Goal: Task Accomplishment & Management: Use online tool/utility

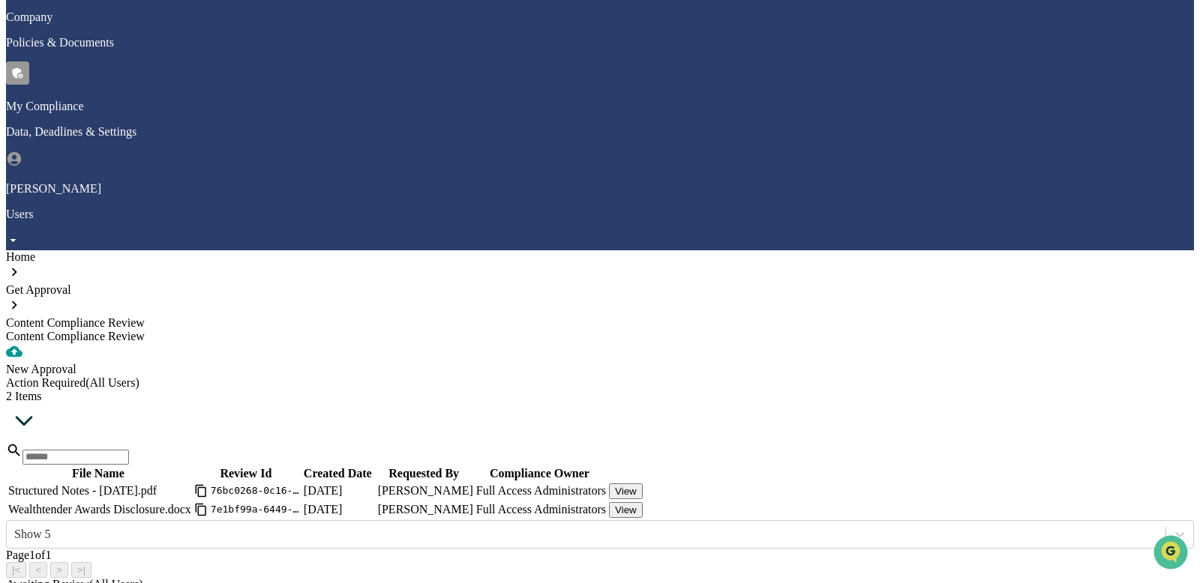
scroll to position [208, 0]
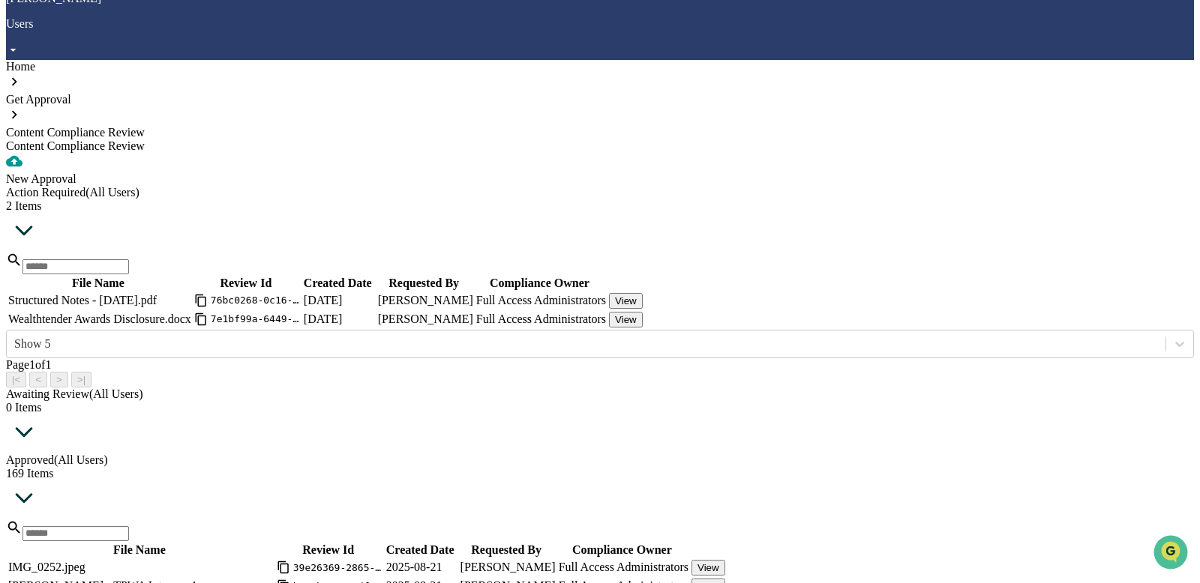
scroll to position [438, 0]
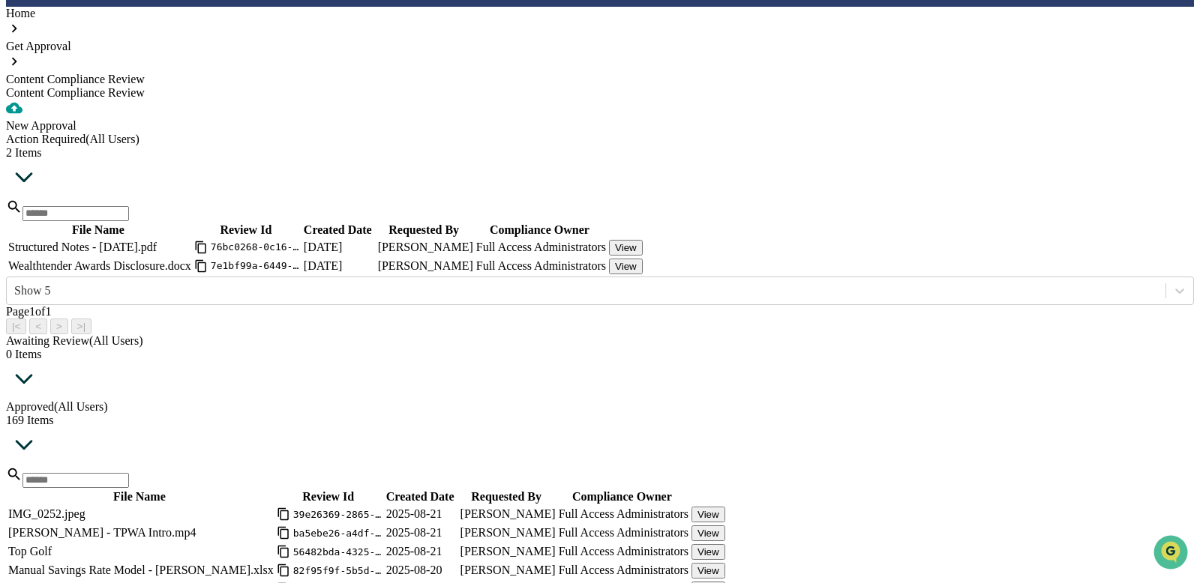
click at [725, 526] on button "View" at bounding box center [708, 534] width 34 height 16
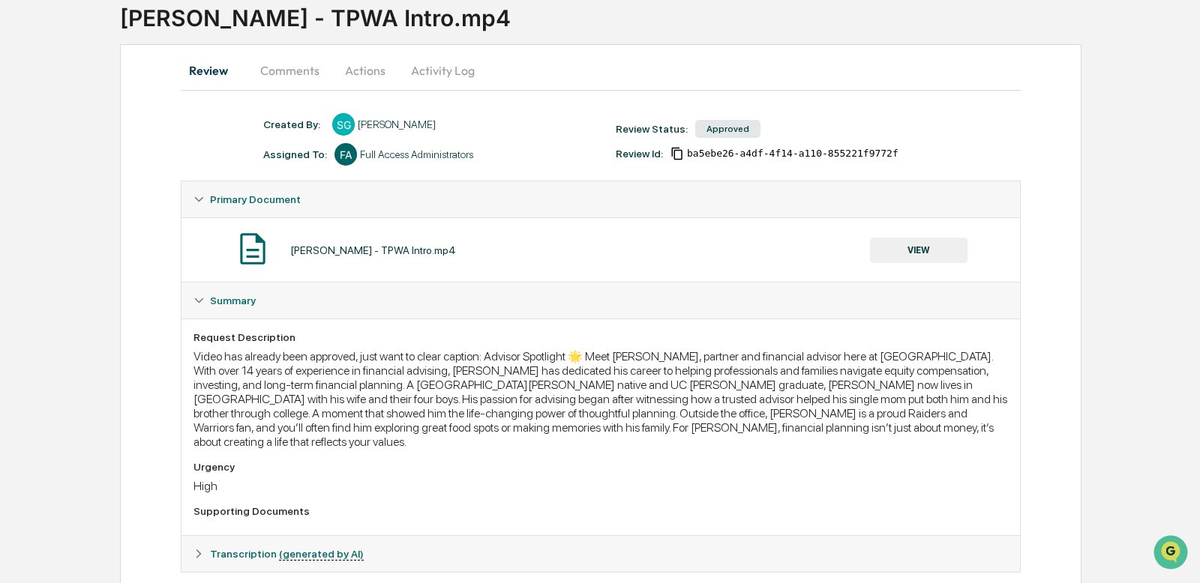
scroll to position [101, 0]
click at [666, 352] on div "Video has already been approved, just want to clear caption: Advisor Spotlight …" at bounding box center [600, 400] width 814 height 100
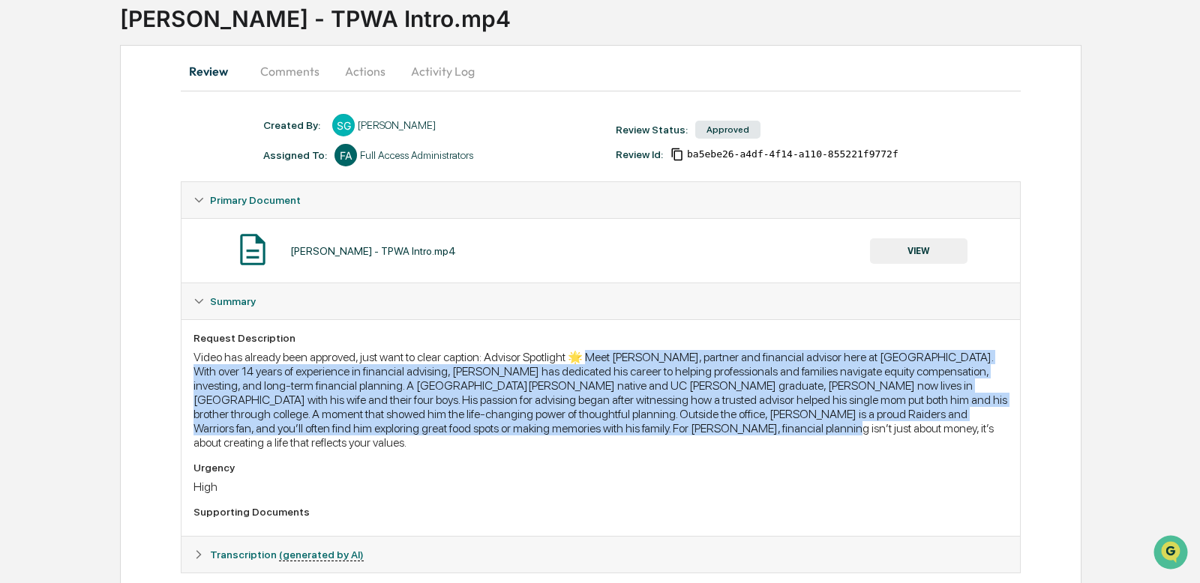
drag, startPoint x: 636, startPoint y: 358, endPoint x: 679, endPoint y: 447, distance: 98.3
click at [679, 447] on div "Video has already been approved, just want to clear caption: Advisor Spotlight …" at bounding box center [600, 400] width 814 height 100
copy div "eet [PERSON_NAME], partner and financial advisor here at [GEOGRAPHIC_DATA]. Wit…"
